Goal: Task Accomplishment & Management: Manage account settings

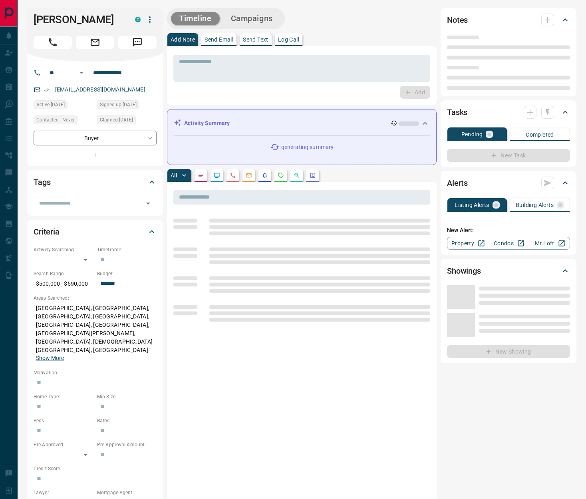
type input "**"
type input "**********"
type input "*******"
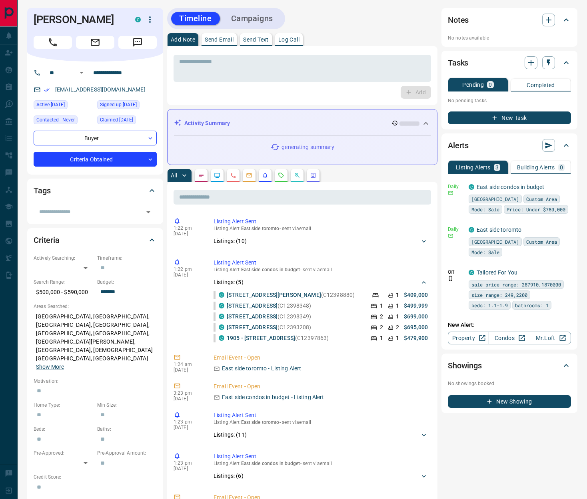
click at [283, 174] on icon "Requests" at bounding box center [281, 175] width 6 height 6
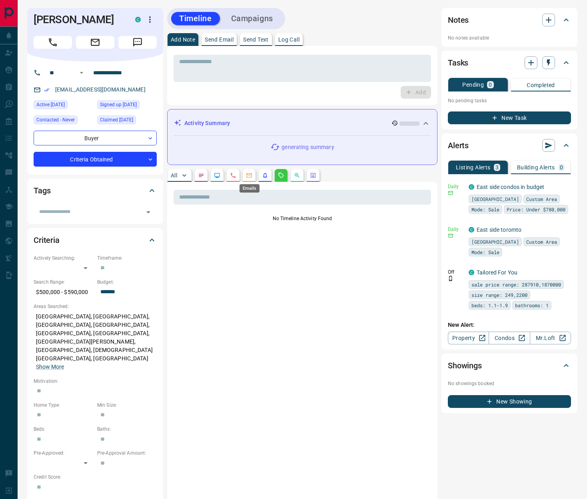
click at [247, 177] on icon "Emails" at bounding box center [249, 175] width 5 height 4
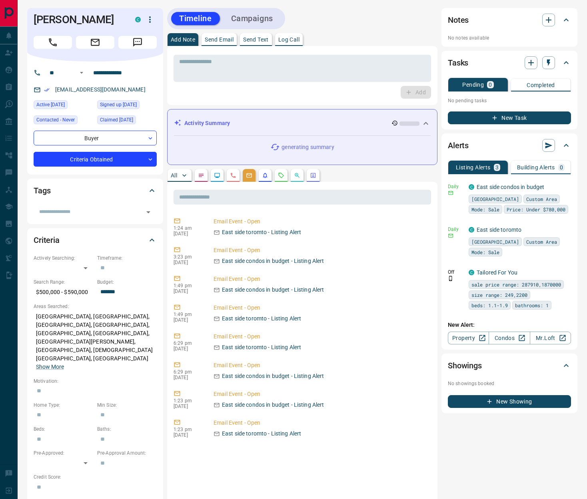
click at [214, 177] on icon "Lead Browsing Activity" at bounding box center [217, 175] width 6 height 6
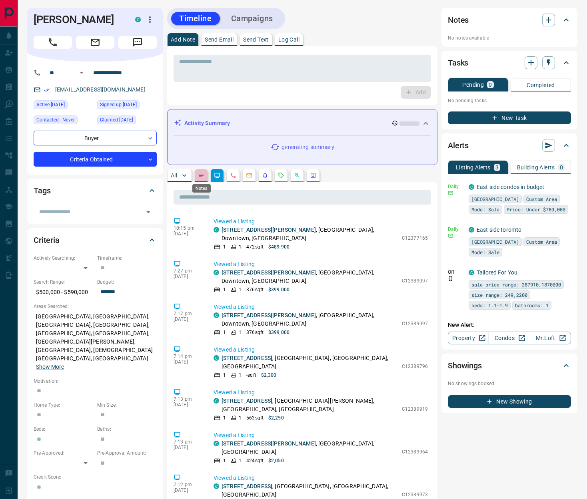
click at [200, 175] on icon "Notes" at bounding box center [201, 175] width 6 height 6
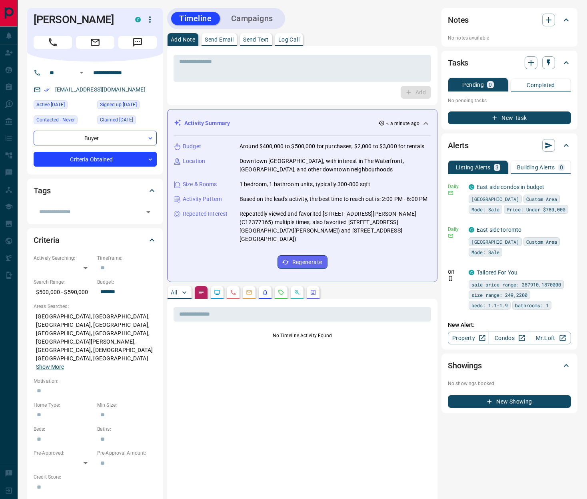
click at [215, 292] on icon "Lead Browsing Activity" at bounding box center [217, 292] width 6 height 6
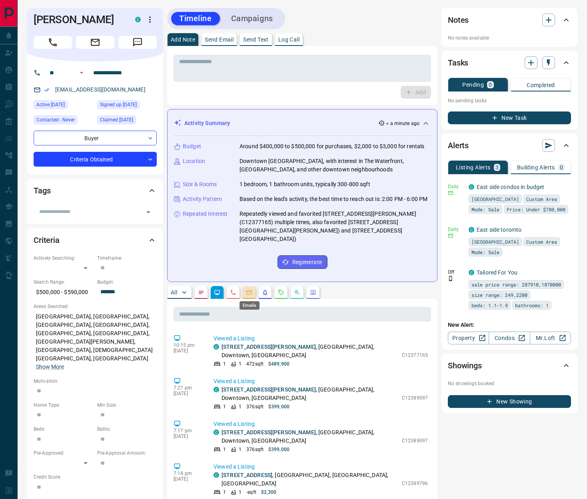
click at [249, 291] on icon "Emails" at bounding box center [249, 293] width 5 height 4
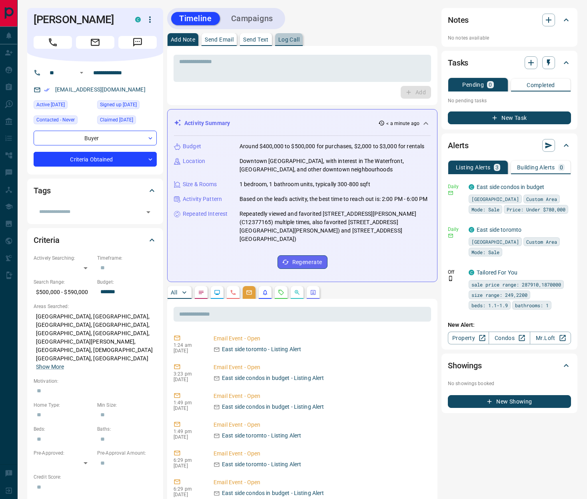
click at [293, 42] on p "Log Call" at bounding box center [288, 40] width 21 height 6
click at [148, 18] on icon "button" at bounding box center [150, 20] width 10 height 10
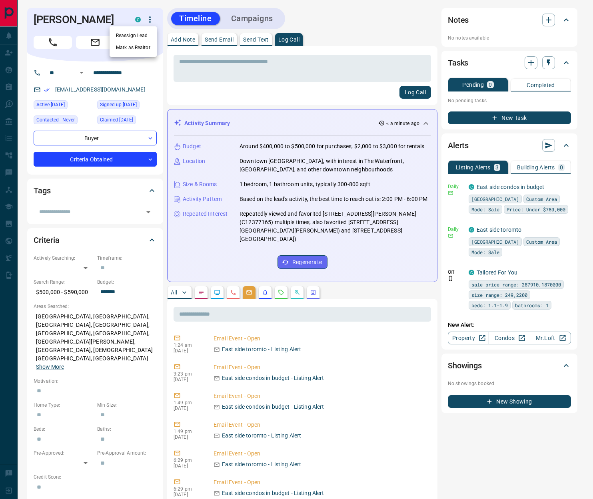
click at [145, 36] on li "Reassign Lead" at bounding box center [133, 36] width 47 height 12
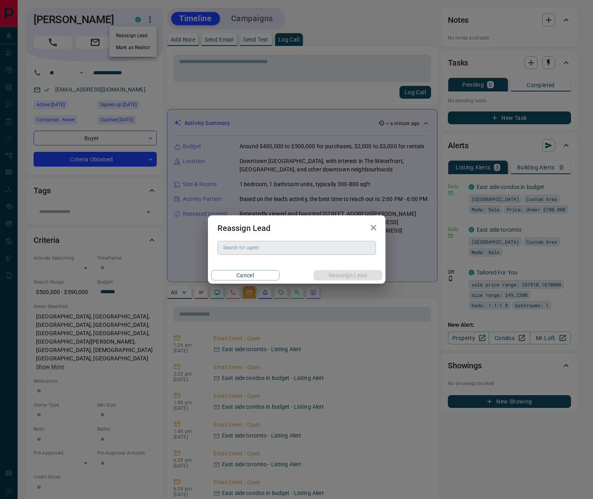
click at [237, 247] on input "Search for agent" at bounding box center [296, 247] width 152 height 9
paste input "**********"
drag, startPoint x: 279, startPoint y: 263, endPoint x: 285, endPoint y: 264, distance: 6.1
click at [279, 263] on li "[PERSON_NAME]" at bounding box center [296, 264] width 158 height 12
type input "**********"
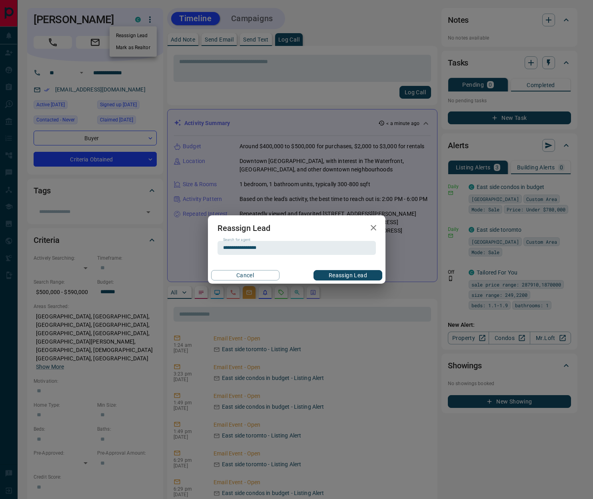
click at [331, 277] on button "Reassign Lead" at bounding box center [347, 275] width 68 height 10
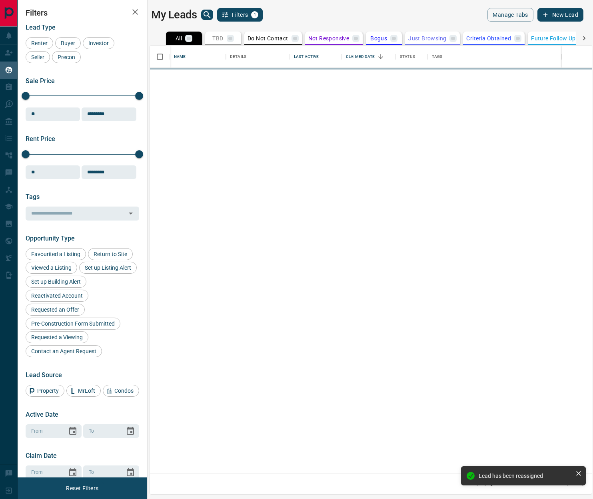
scroll to position [422, 436]
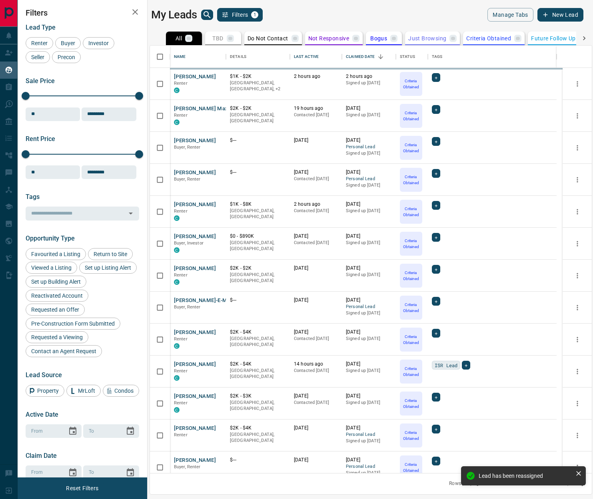
click at [425, 37] on icon at bounding box center [584, 38] width 8 height 8
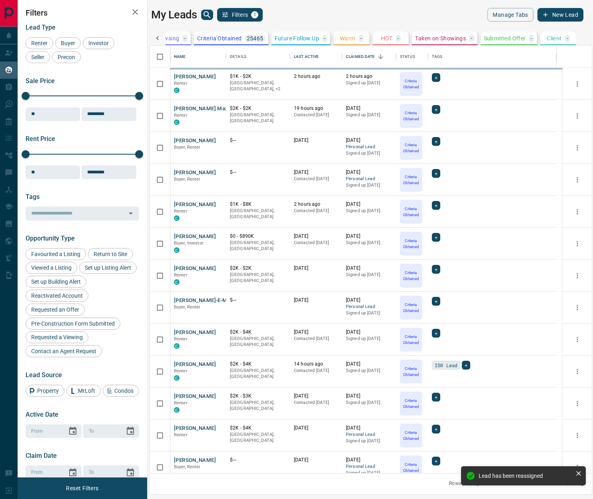
scroll to position [0, 264]
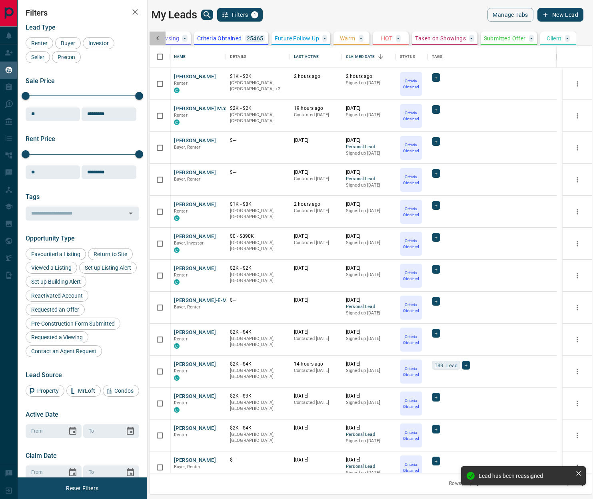
click at [161, 37] on icon at bounding box center [158, 38] width 8 height 8
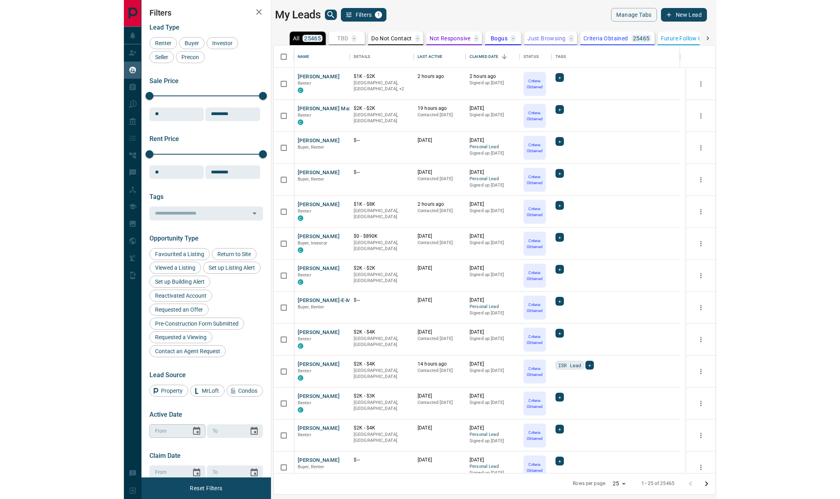
scroll to position [94, 0]
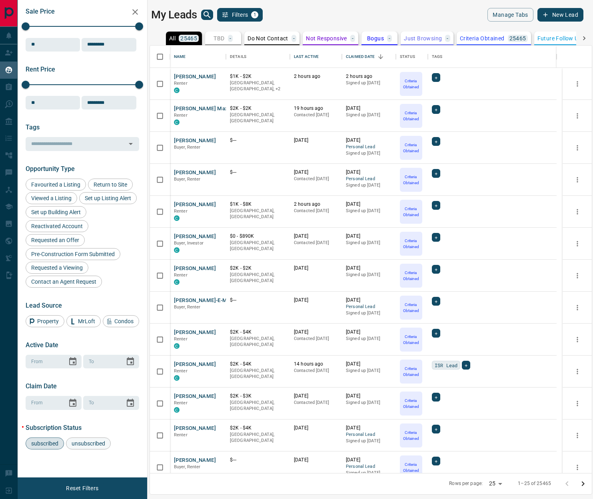
click at [94, 443] on span "unsubscribed" at bounding box center [88, 444] width 39 height 6
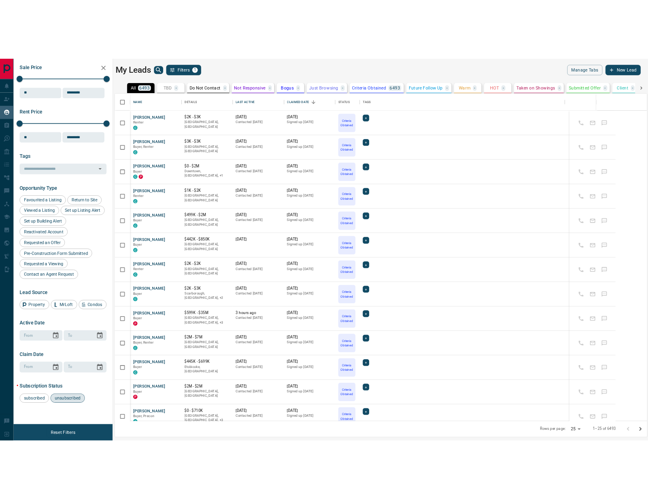
scroll to position [6, 6]
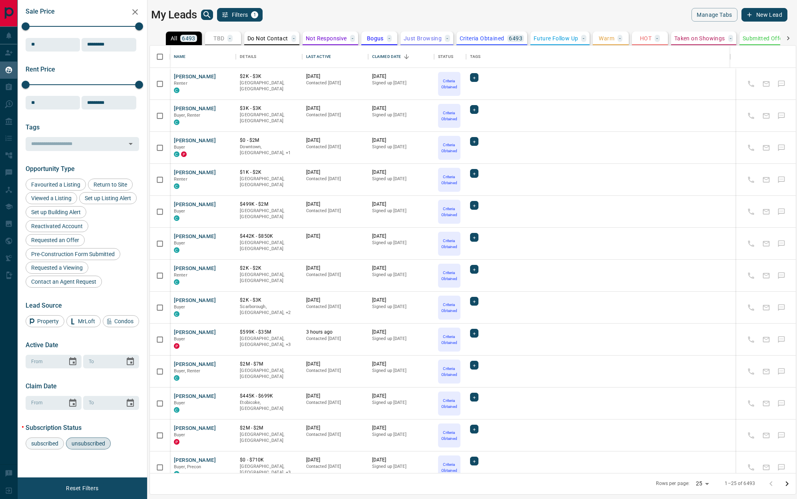
click at [47, 449] on div "subscribed" at bounding box center [45, 444] width 38 height 12
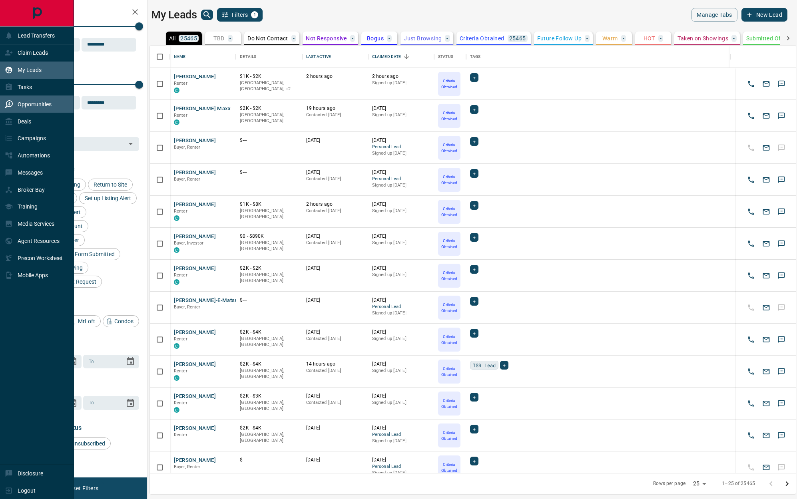
click at [21, 96] on div "Opportunities" at bounding box center [37, 104] width 74 height 17
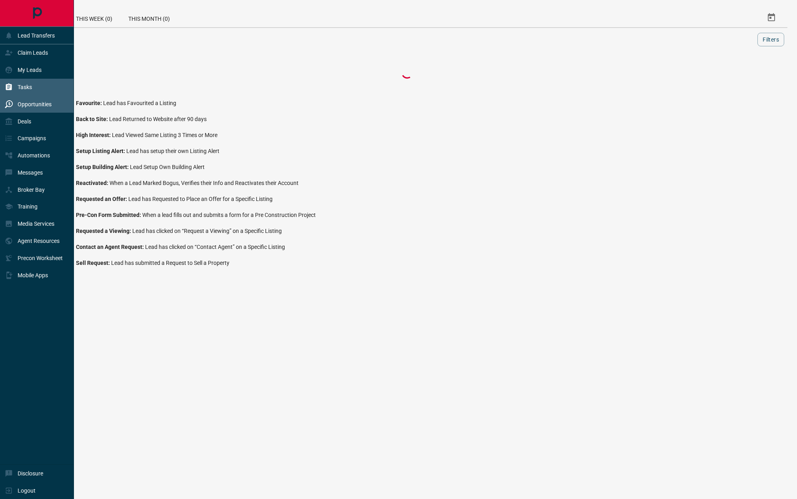
click at [25, 89] on p "Tasks" at bounding box center [25, 87] width 14 height 6
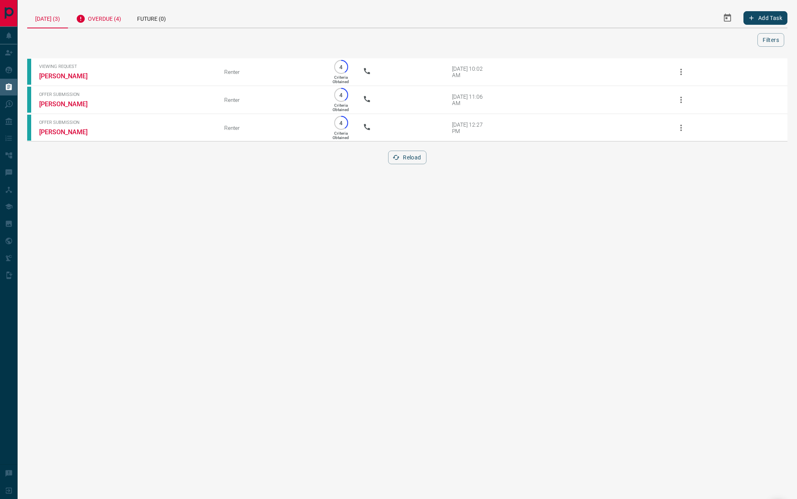
click at [115, 8] on div "[DATE] (3) Overdue (4) Future (0) Add Task Filters Scroll to Top Viewing Reques…" at bounding box center [408, 91] width 780 height 182
click at [114, 18] on div "Overdue (4)" at bounding box center [98, 18] width 61 height 20
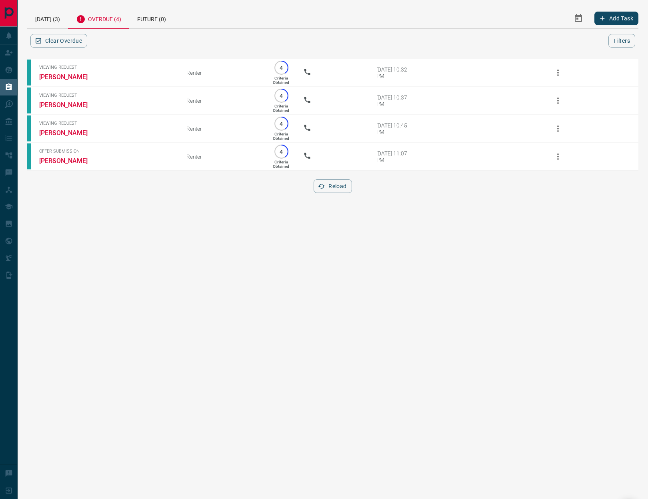
click at [183, 183] on div "Reload" at bounding box center [332, 186] width 611 height 14
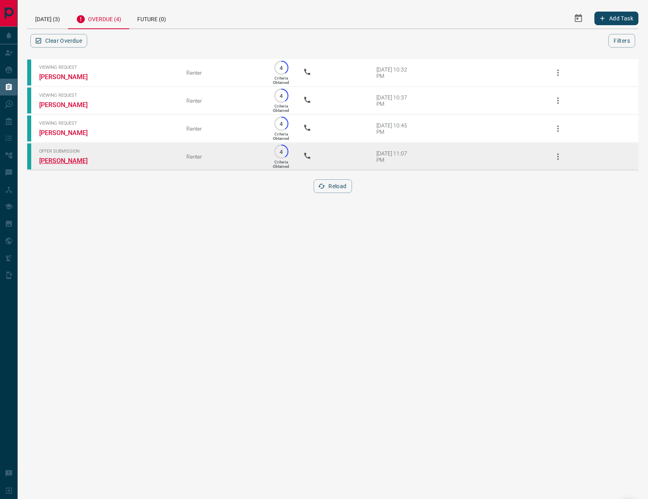
click at [68, 162] on link "[PERSON_NAME]" at bounding box center [69, 161] width 60 height 8
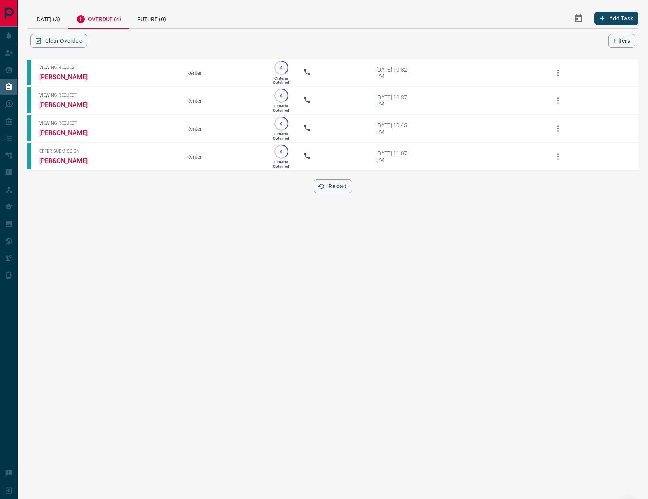
click at [272, 2] on div "[DATE] (3) Overdue (4) Future (0) Add Task Clear Overdue Filters Scroll to Top …" at bounding box center [333, 105] width 630 height 211
